Goal: Task Accomplishment & Management: Manage account settings

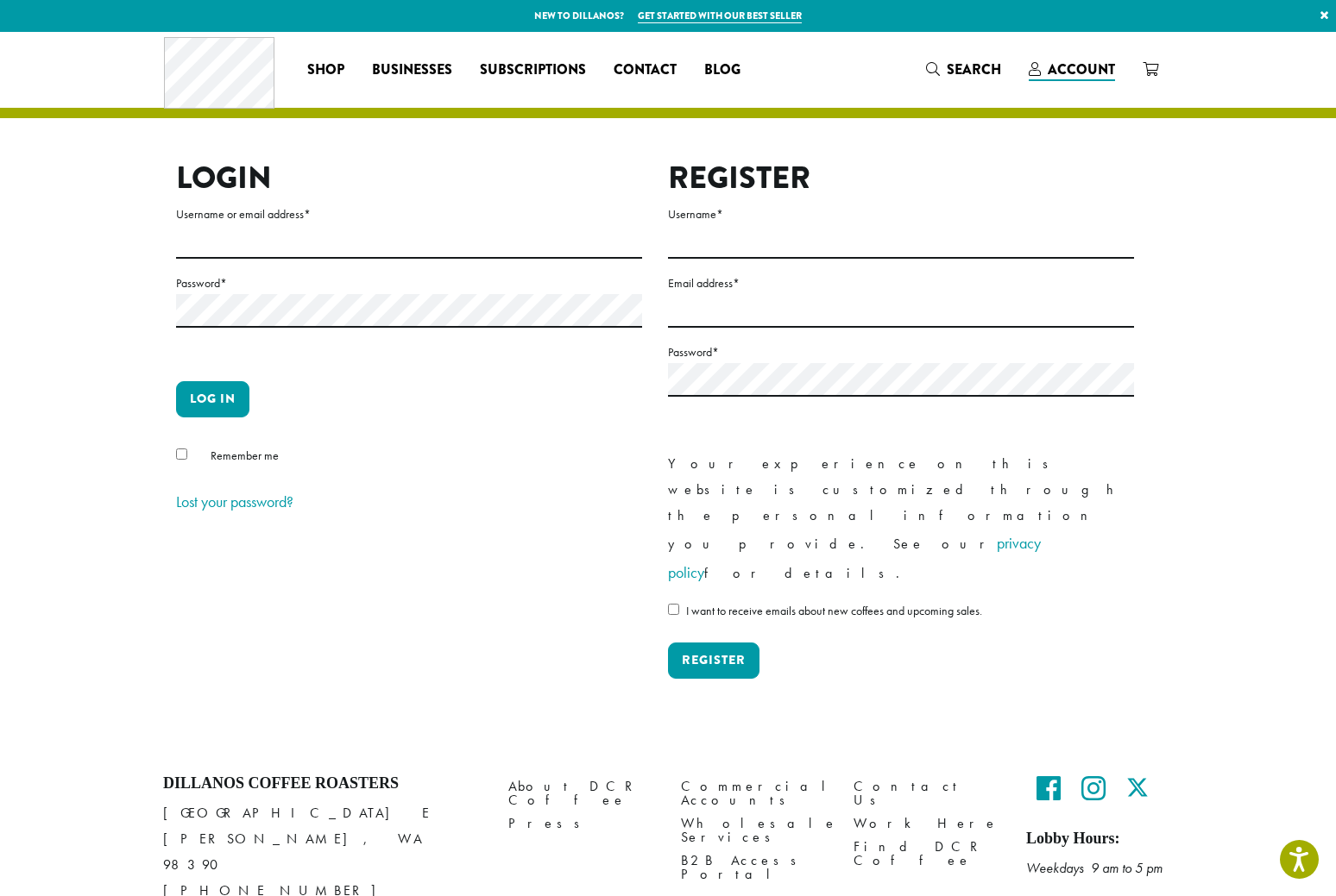
click at [0, 0] on div at bounding box center [0, 0] width 0 height 0
click at [228, 241] on input "Username or email address *" at bounding box center [409, 242] width 466 height 34
click at [424, 214] on label "Username or email address *" at bounding box center [409, 215] width 466 height 22
click at [424, 226] on input "Username or email address *" at bounding box center [409, 242] width 466 height 34
click at [286, 239] on input "Username or email address *" at bounding box center [409, 242] width 466 height 34
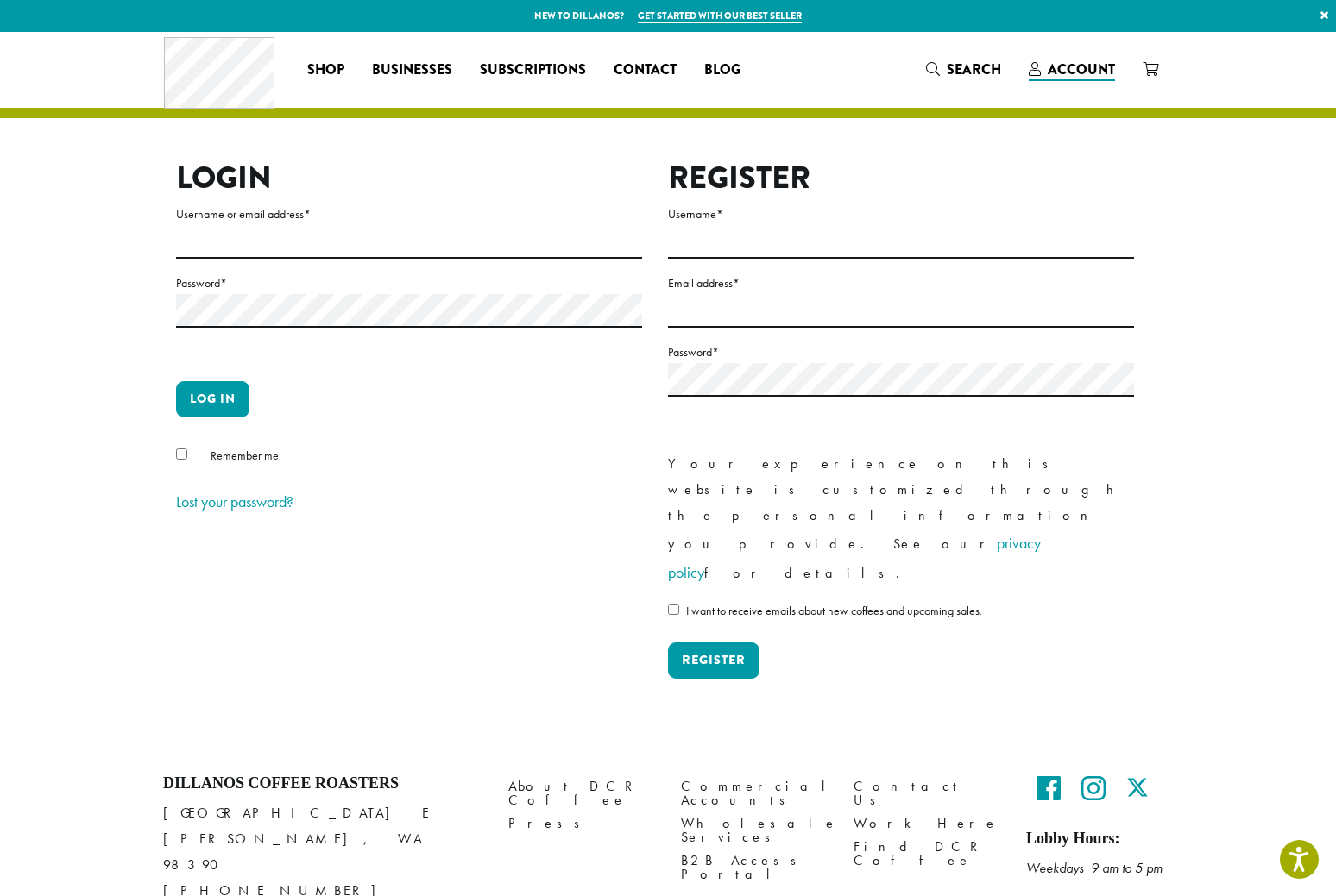
click at [0, 0] on div at bounding box center [0, 0] width 0 height 0
click at [127, 282] on section "Login Username or email address * Password * Log in Remember me Lost your passw…" at bounding box center [668, 390] width 1336 height 717
click at [102, 299] on section "Login Username or email address * Password * Log in Remember me Lost your passw…" at bounding box center [668, 390] width 1336 height 717
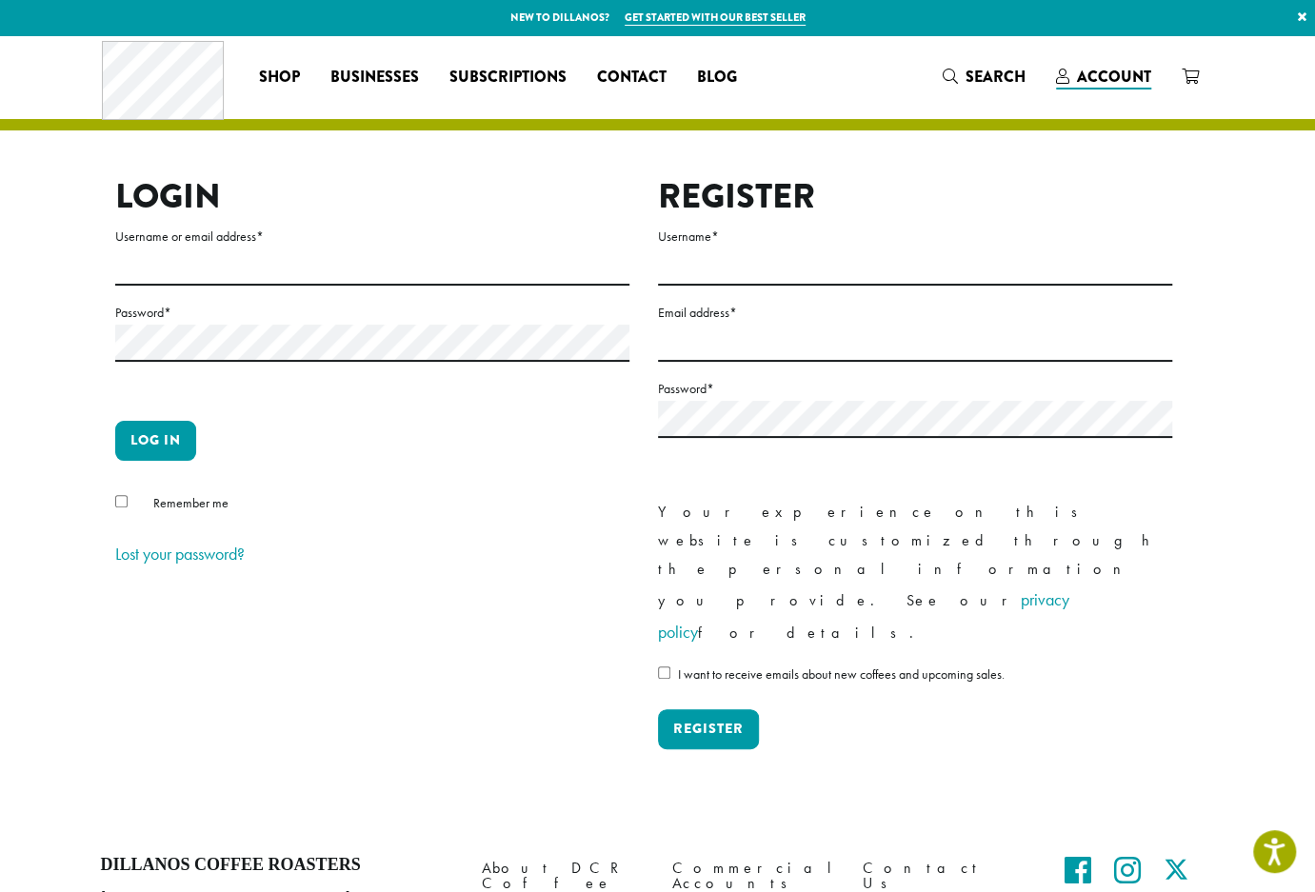
click at [0, 0] on div at bounding box center [0, 0] width 0 height 0
type input "*********"
click at [156, 450] on button "Log in" at bounding box center [155, 441] width 81 height 40
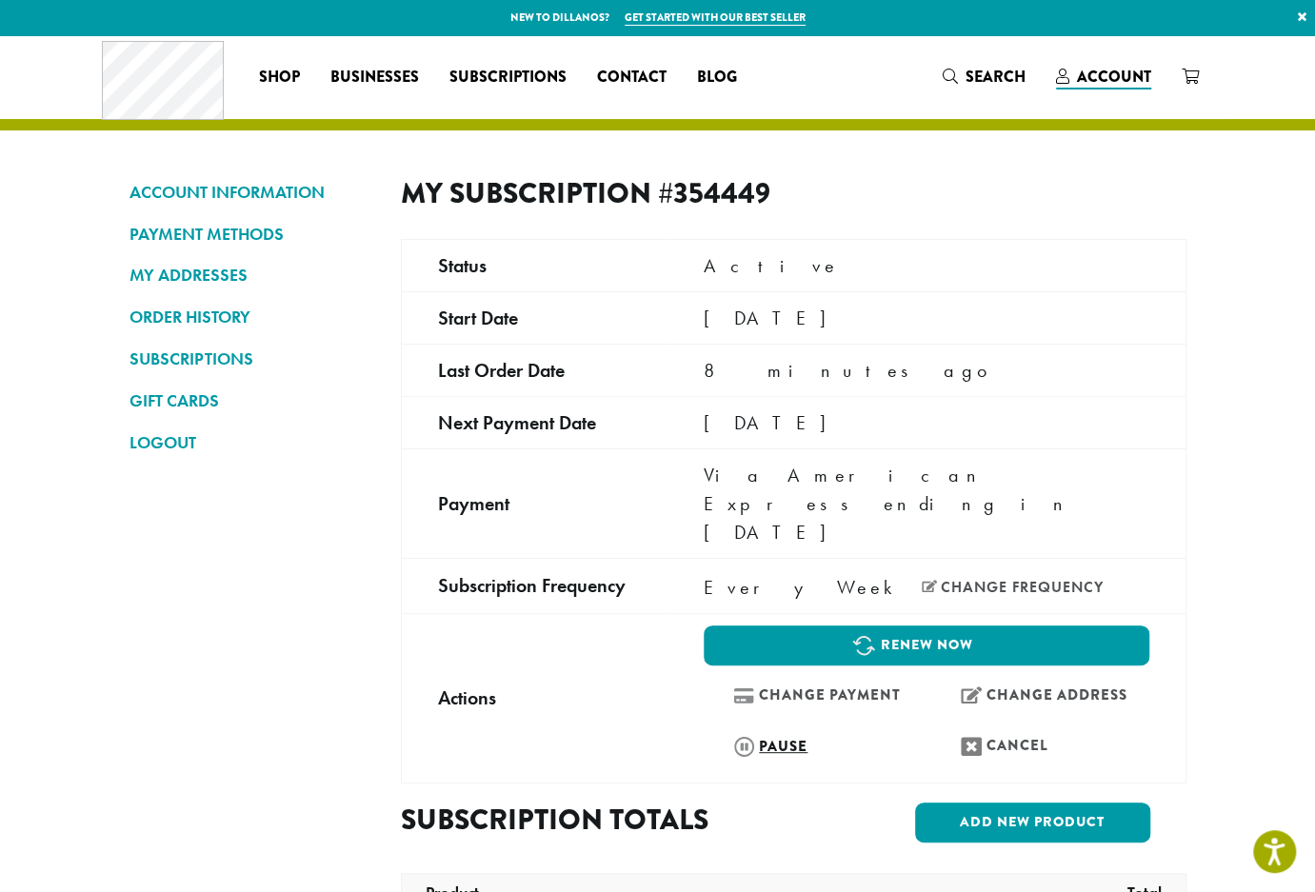
click at [738, 726] on link "Pause" at bounding box center [813, 746] width 218 height 41
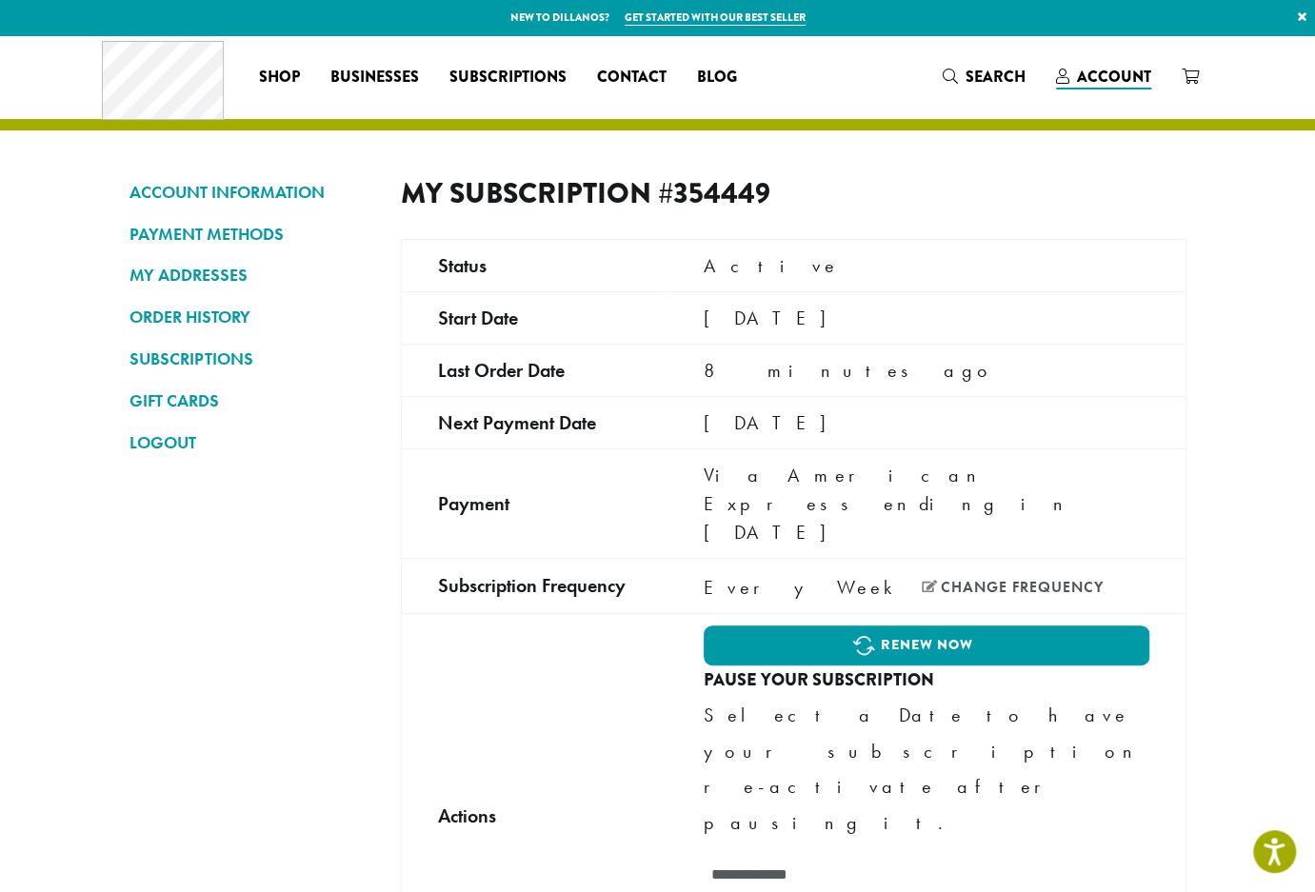
click at [733, 698] on p "Select a Date to have your subscription re-activate after pausing it." at bounding box center [926, 769] width 445 height 143
click at [722, 857] on input "text" at bounding box center [926, 875] width 445 height 37
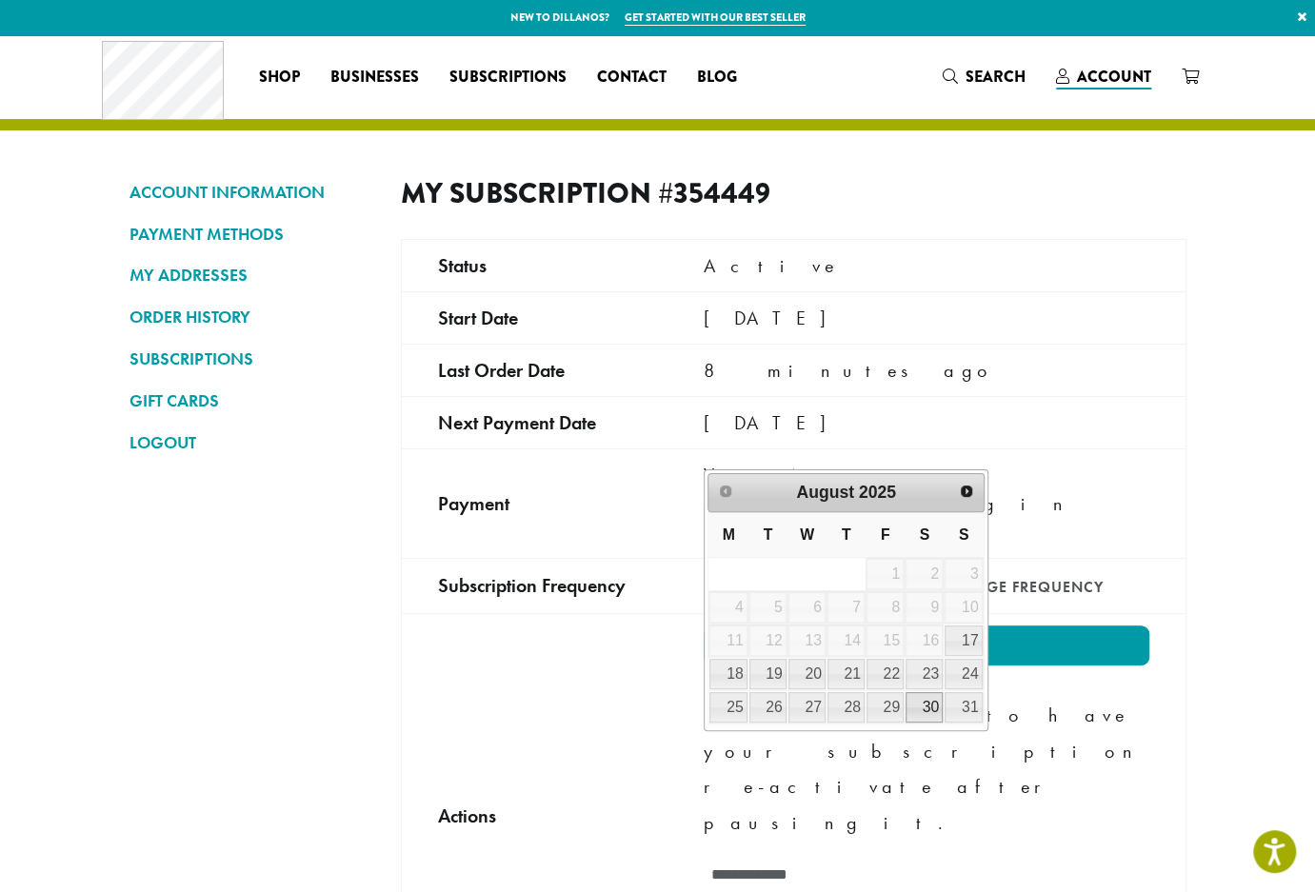
click at [928, 706] on link "30" at bounding box center [924, 707] width 37 height 30
type input "**********"
